Goal: Find contact information: Find contact information

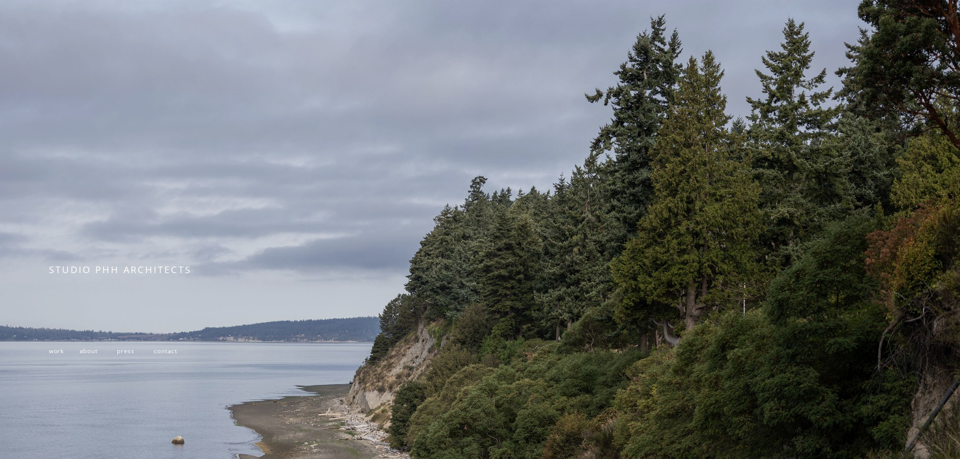
click at [171, 355] on span "contact" at bounding box center [166, 351] width 24 height 8
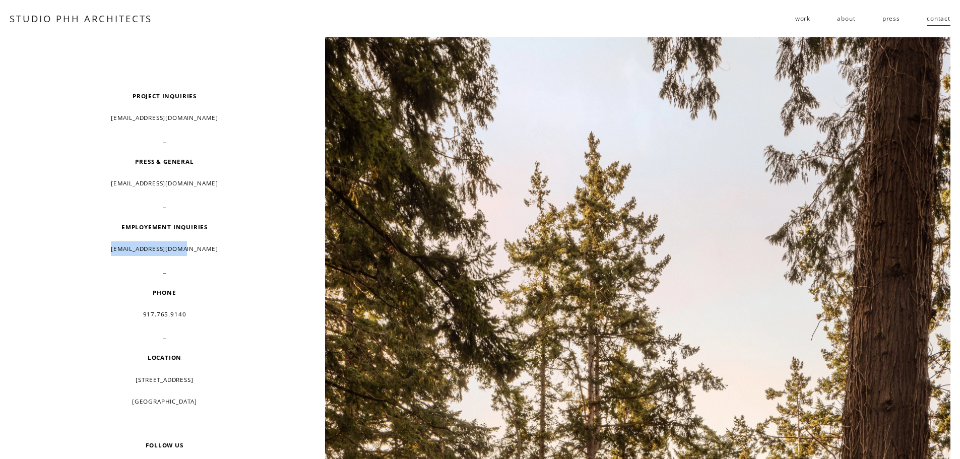
drag, startPoint x: 206, startPoint y: 249, endPoint x: 116, endPoint y: 243, distance: 90.3
click at [119, 250] on p "resume@studiophh.com" at bounding box center [164, 248] width 231 height 15
copy p "resume@studiophh.com"
